Goal: Information Seeking & Learning: Learn about a topic

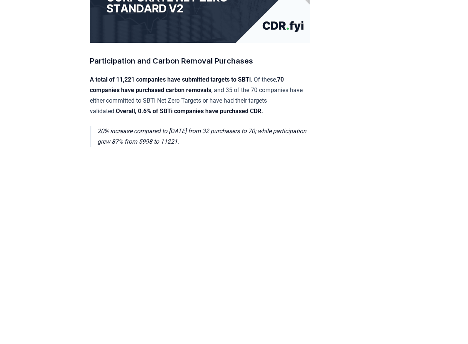
scroll to position [201, 0]
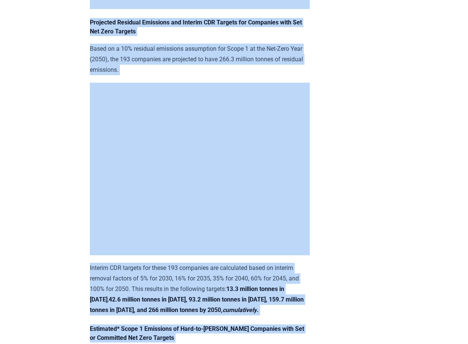
drag, startPoint x: 91, startPoint y: 93, endPoint x: 314, endPoint y: 366, distance: 353.1
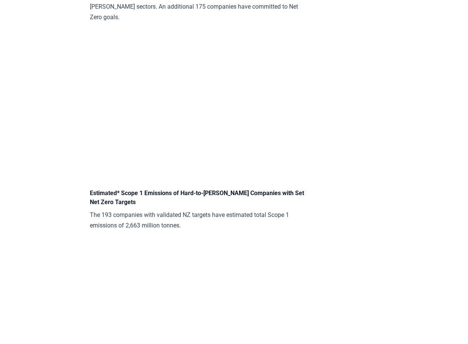
scroll to position [1306, 0]
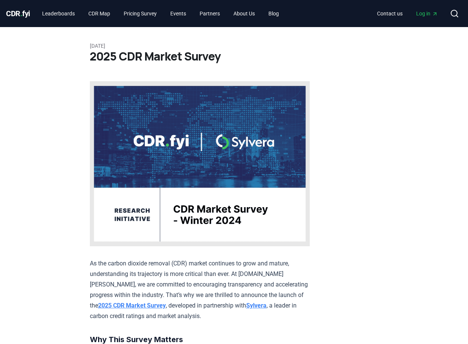
click at [253, 0] on div "CDR . fyi Leaderboards CDR Map Pricing Survey Events Partners About Us Blog Con…" at bounding box center [234, 13] width 456 height 27
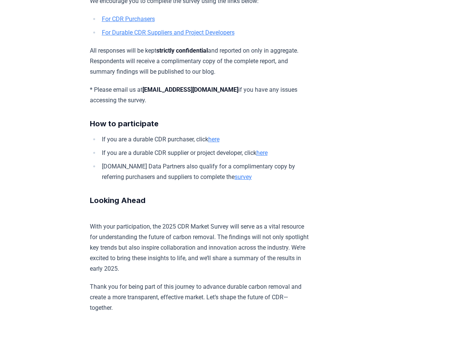
scroll to position [488, 0]
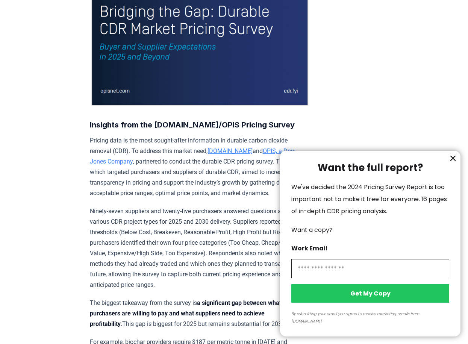
scroll to position [292, 0]
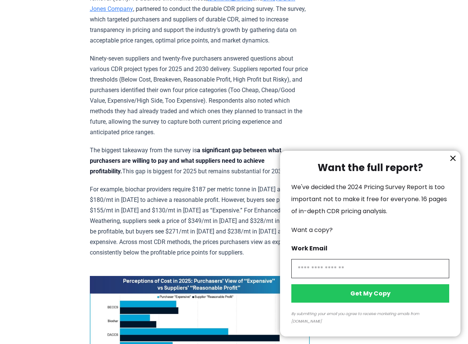
click at [453, 160] on icon "information" at bounding box center [453, 158] width 5 height 5
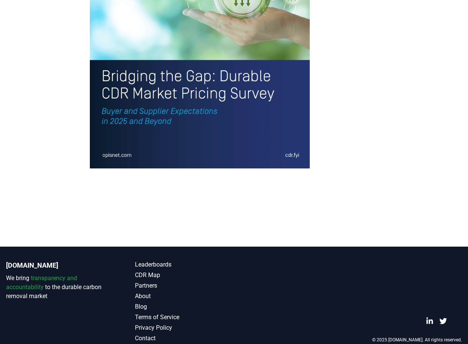
scroll to position [1649, 0]
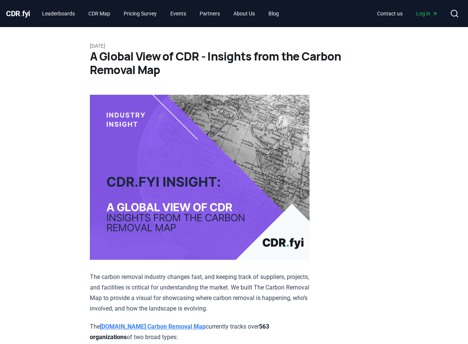
click at [290, 0] on div "CDR . fyi Leaderboards CDR Map Pricing Survey Events Partners About Us Blog Con…" at bounding box center [234, 13] width 456 height 27
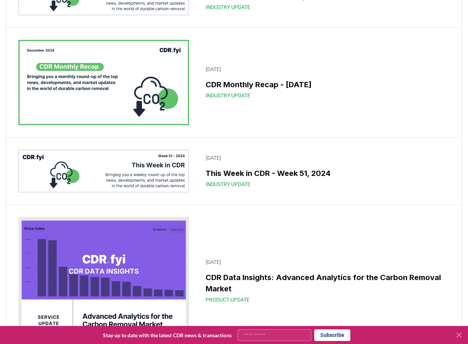
scroll to position [7074, 0]
